Goal: Information Seeking & Learning: Learn about a topic

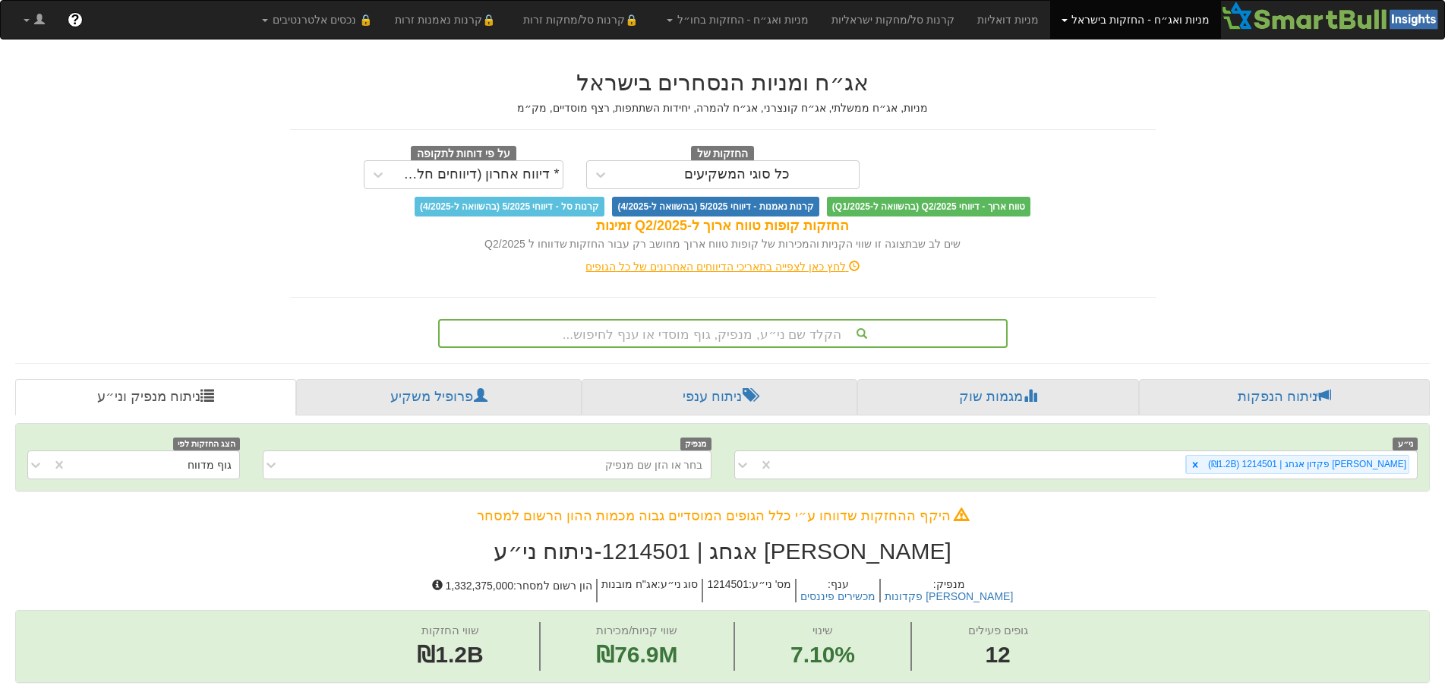
scroll to position [0, 2769]
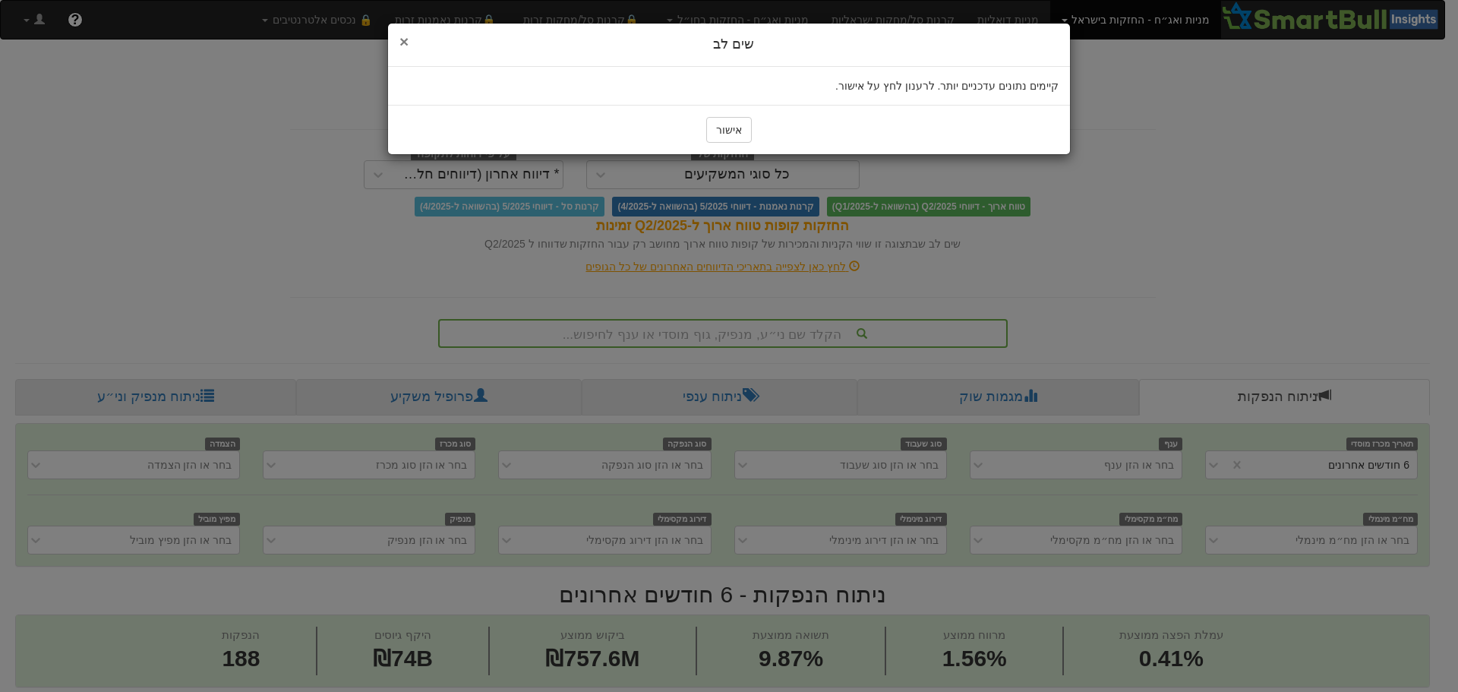
click at [402, 36] on span "×" at bounding box center [403, 41] width 9 height 17
